Goal: Find specific page/section: Find specific page/section

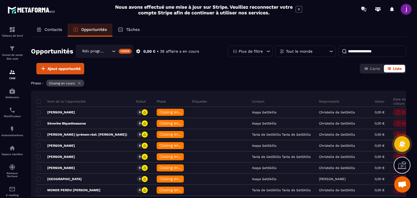
click at [52, 24] on div "Contacts" at bounding box center [49, 30] width 37 height 13
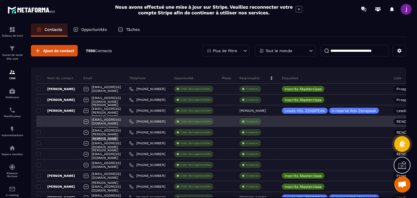
click at [125, 123] on div "[EMAIL_ADDRESS][DOMAIN_NAME]" at bounding box center [102, 121] width 46 height 11
click at [125, 117] on div "[EMAIL_ADDRESS][DOMAIN_NAME]" at bounding box center [102, 121] width 46 height 11
click at [121, 122] on div "[EMAIL_ADDRESS][DOMAIN_NAME]" at bounding box center [102, 121] width 46 height 11
click at [125, 123] on div "[EMAIL_ADDRESS][DOMAIN_NAME]" at bounding box center [102, 121] width 46 height 11
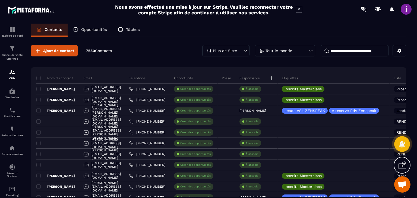
click at [99, 29] on p "Opportunités" at bounding box center [94, 29] width 26 height 5
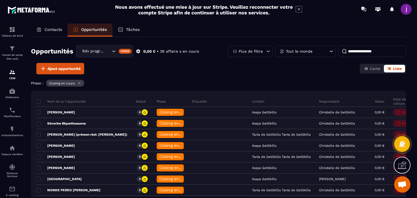
click at [82, 83] on icon at bounding box center [79, 83] width 4 height 4
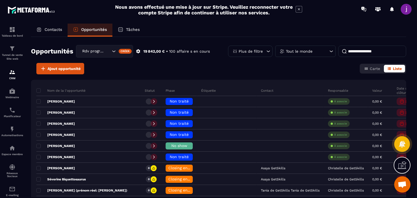
click at [385, 52] on input at bounding box center [373, 51] width 68 height 11
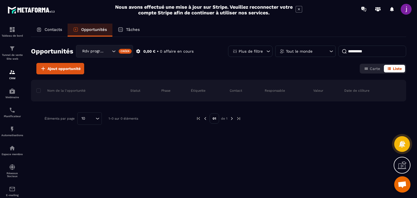
type input "*********"
drag, startPoint x: 372, startPoint y: 53, endPoint x: 213, endPoint y: 33, distance: 160.8
click at [214, 33] on div "Contacts Opportunités Tâches Opportunités Rdv programmé Créer 0,00 € • 0 affair…" at bounding box center [219, 116] width 386 height 185
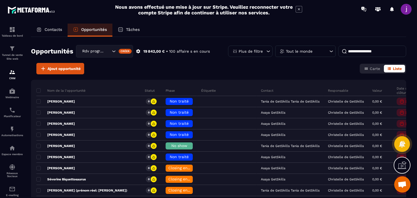
click at [39, 32] on icon at bounding box center [38, 29] width 5 height 5
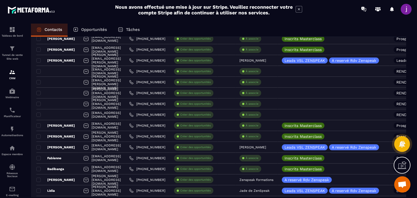
scroll to position [27, 0]
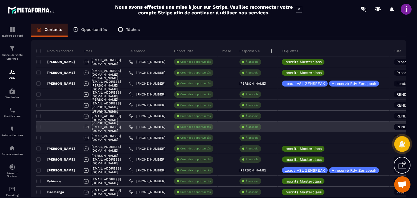
click at [125, 129] on div "[PERSON_NAME][EMAIL_ADDRESS][DOMAIN_NAME]" at bounding box center [102, 127] width 46 height 11
click at [125, 126] on div "[PERSON_NAME][EMAIL_ADDRESS][DOMAIN_NAME]" at bounding box center [102, 127] width 46 height 11
click at [91, 127] on div "[PERSON_NAME][EMAIL_ADDRESS][DOMAIN_NAME]" at bounding box center [102, 127] width 46 height 11
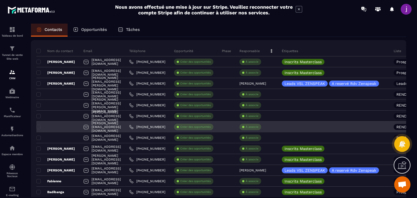
click at [89, 127] on div "[PERSON_NAME][EMAIL_ADDRESS][DOMAIN_NAME]" at bounding box center [102, 127] width 46 height 11
click at [79, 127] on div at bounding box center [57, 127] width 43 height 11
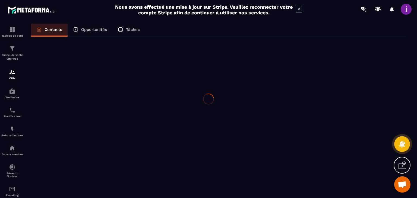
click at [84, 123] on div at bounding box center [208, 99] width 417 height 198
